Goal: Task Accomplishment & Management: Use online tool/utility

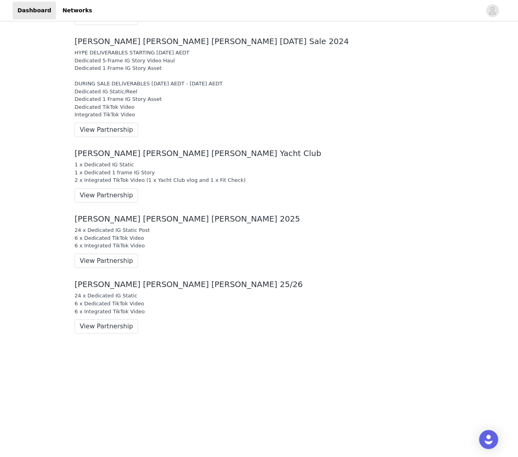
scroll to position [664, 0]
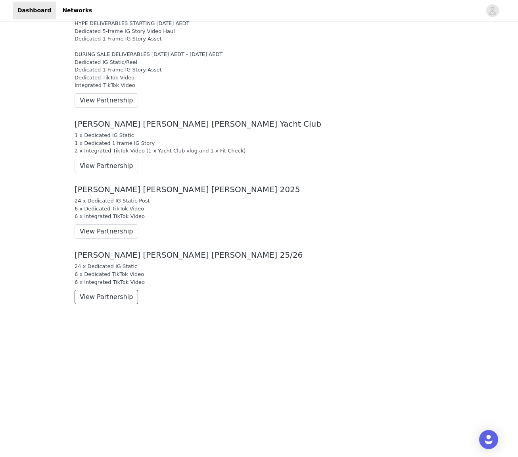
click at [107, 296] on button "View Partnership" at bounding box center [107, 297] width 64 height 14
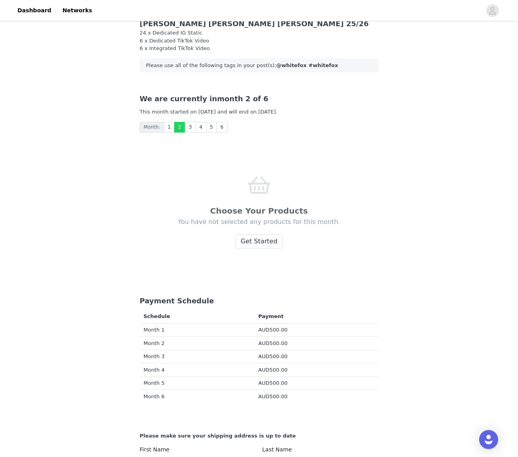
scroll to position [15, 0]
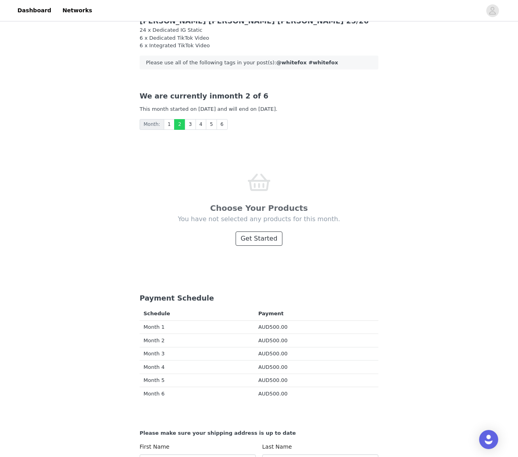
click at [263, 243] on button "Get Started" at bounding box center [259, 238] width 47 height 14
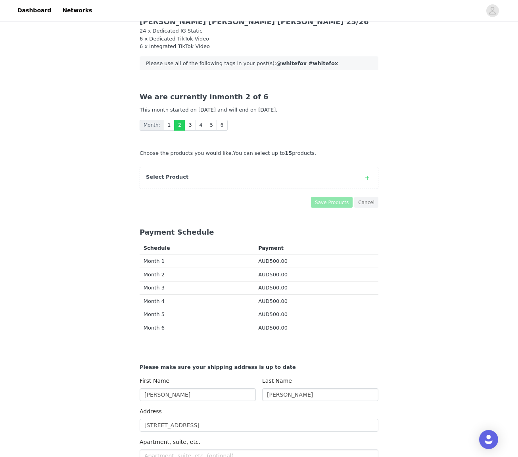
click at [256, 177] on div "Select Product" at bounding box center [251, 177] width 210 height 8
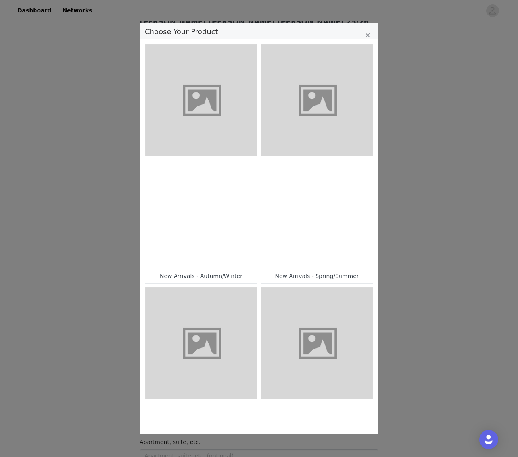
scroll to position [0, 0]
click at [369, 34] on icon "Close" at bounding box center [368, 35] width 5 height 6
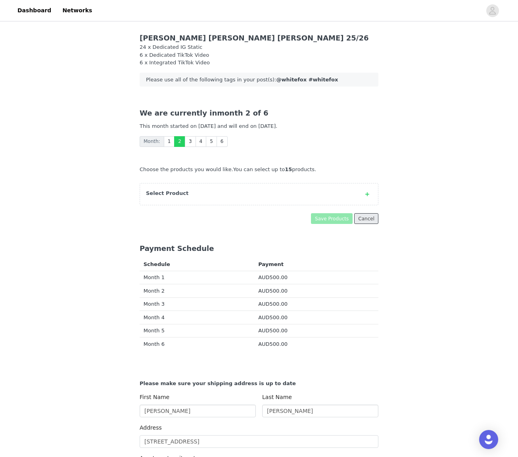
click at [373, 219] on button "Cancel" at bounding box center [366, 218] width 24 height 11
